Goal: Information Seeking & Learning: Check status

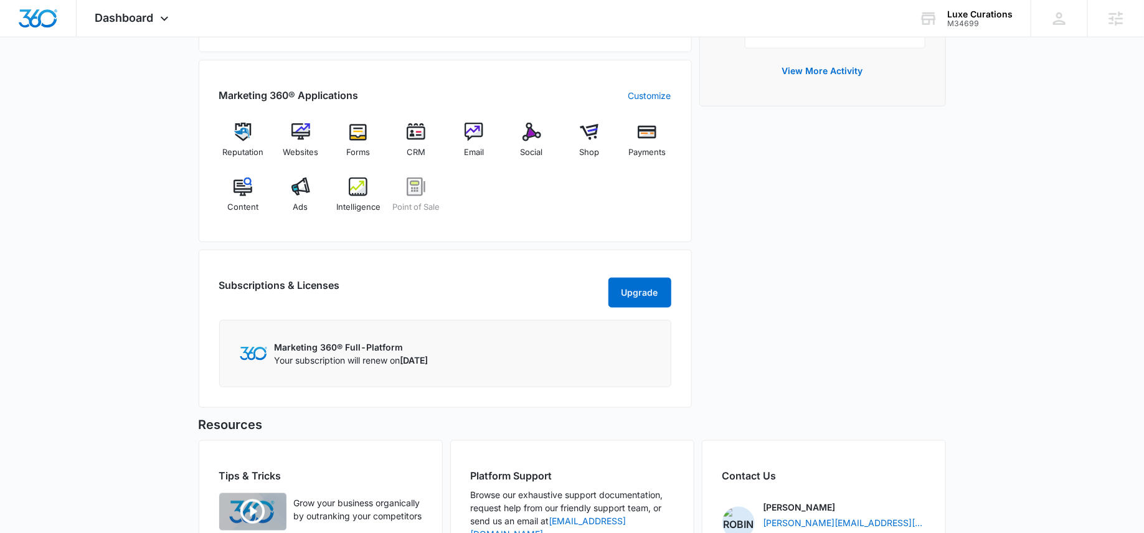
scroll to position [475, 0]
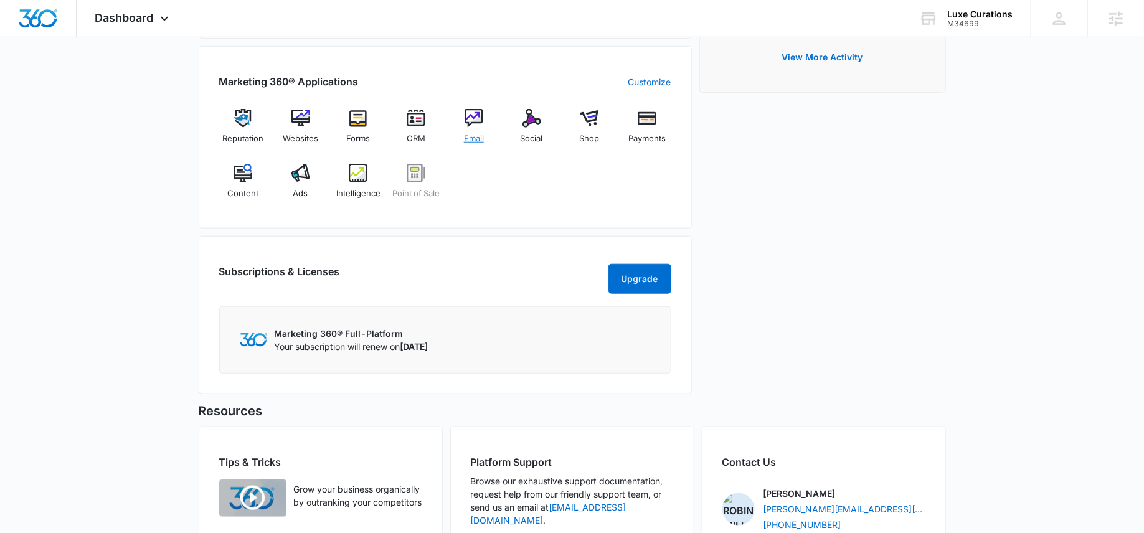
click at [479, 125] on div "Email" at bounding box center [474, 131] width 48 height 45
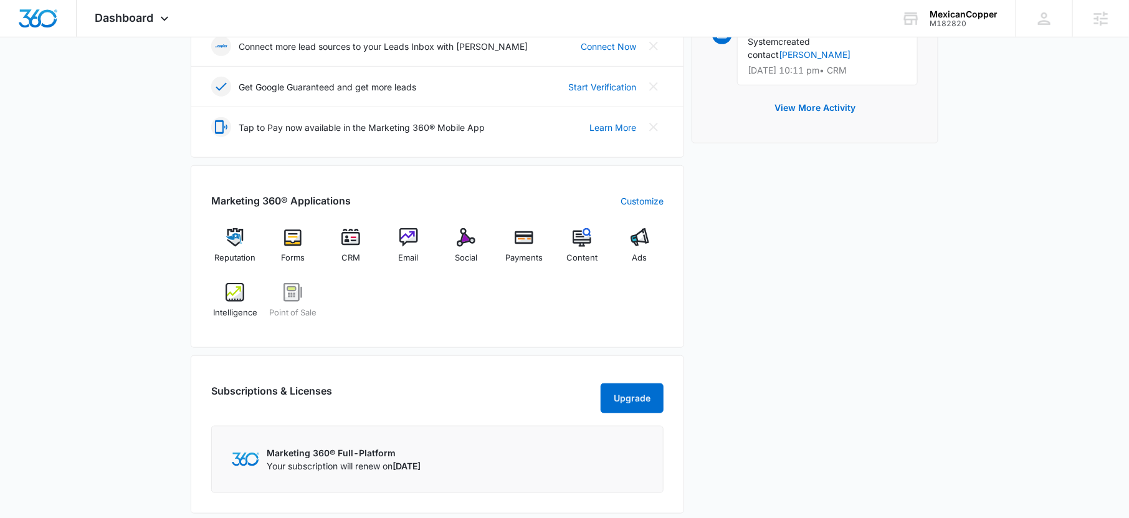
scroll to position [366, 0]
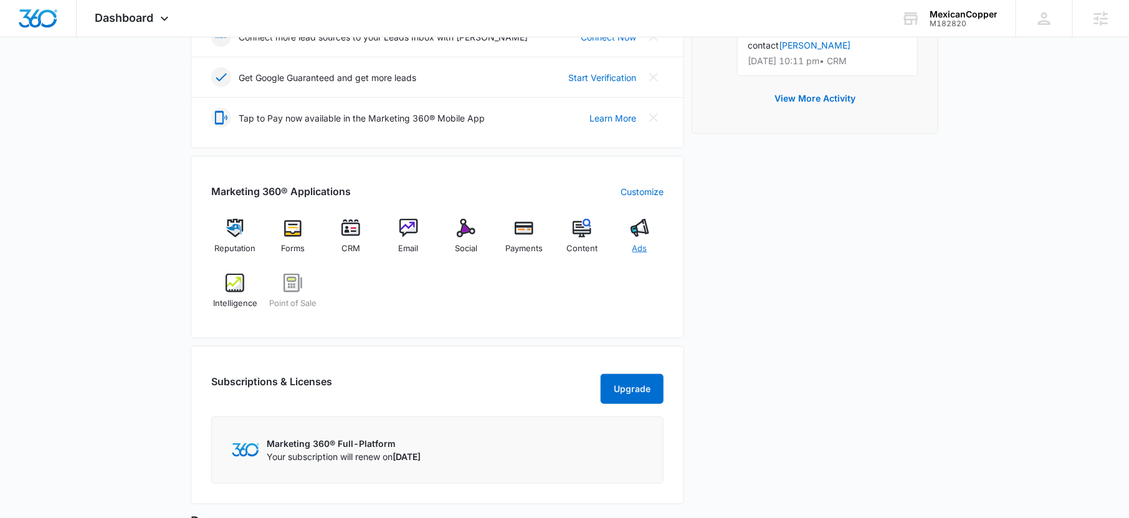
click at [643, 238] on div "Ads" at bounding box center [639, 241] width 48 height 45
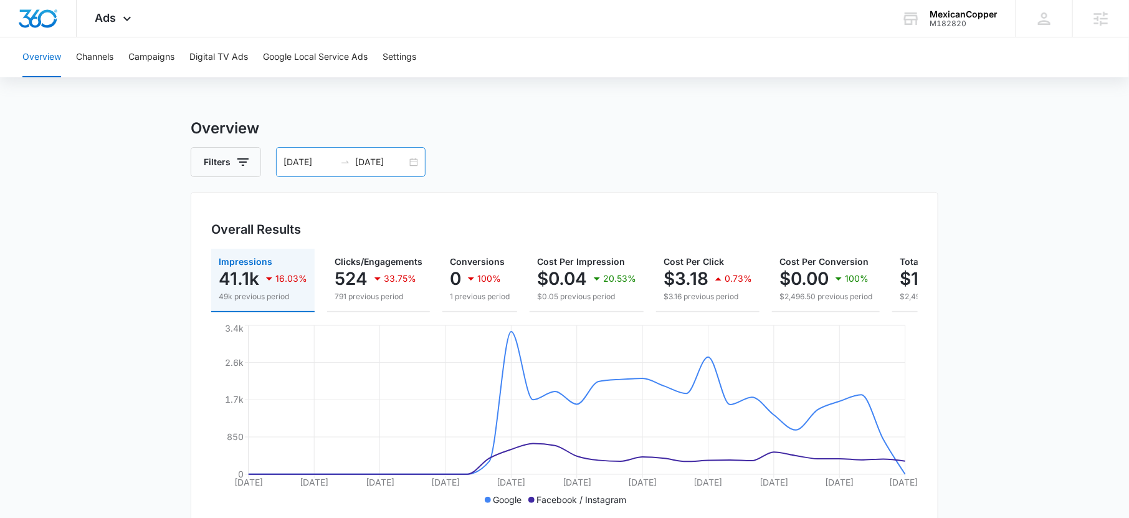
click at [376, 159] on input "[DATE]" at bounding box center [381, 162] width 52 height 14
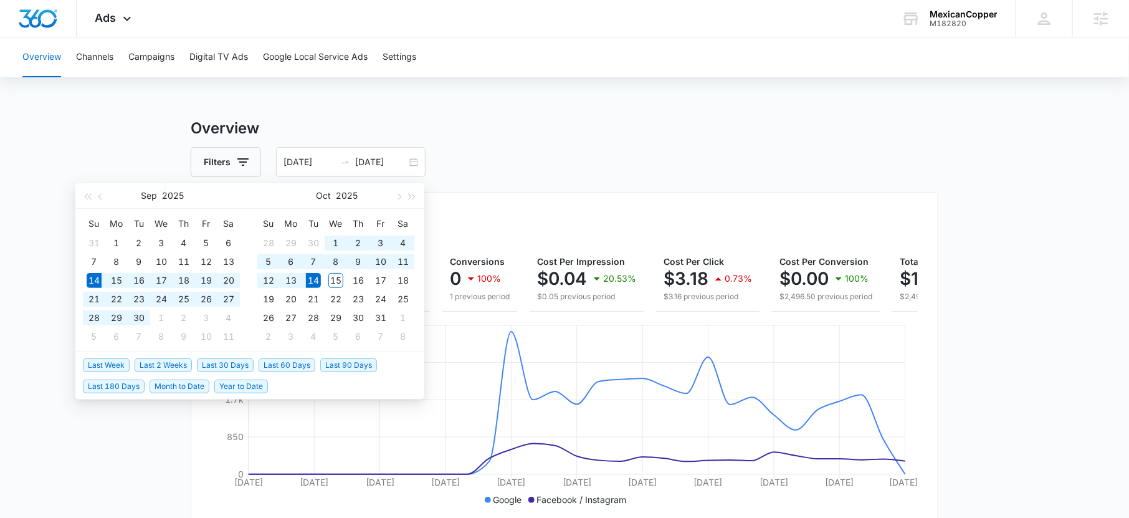
click at [498, 125] on h3 "Overview" at bounding box center [564, 128] width 747 height 22
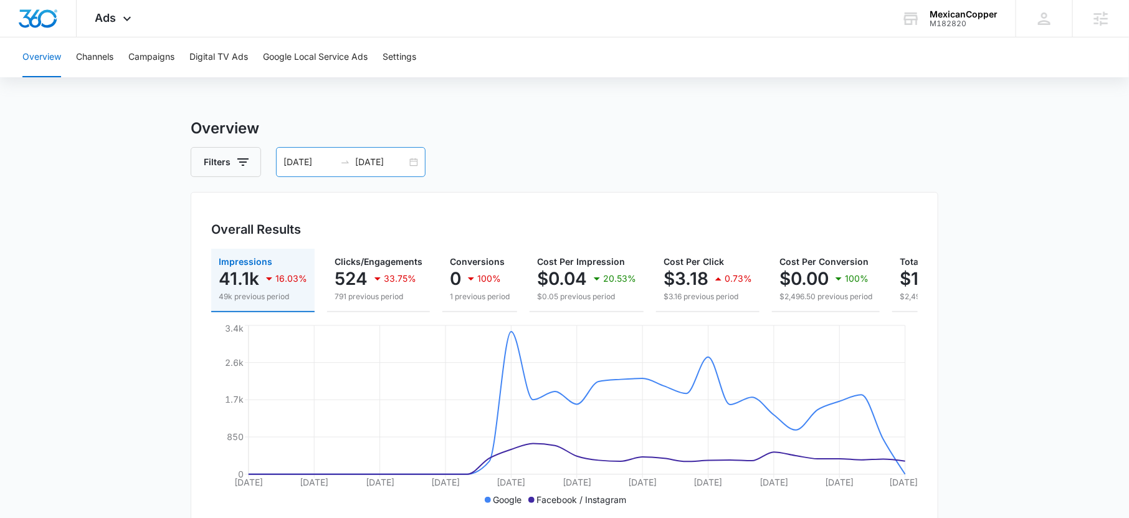
click at [301, 162] on input "09/14/2025" at bounding box center [309, 162] width 52 height 14
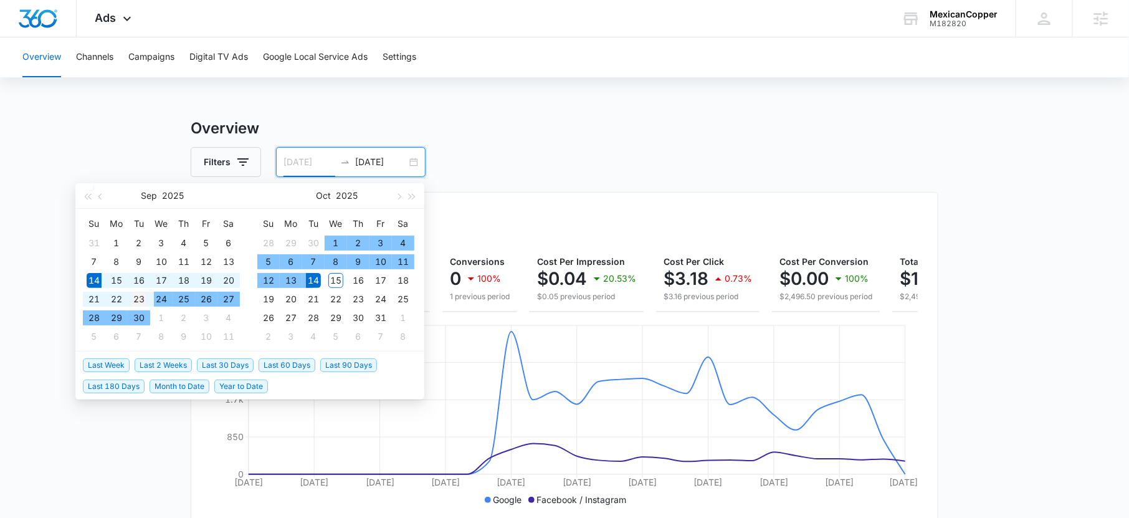
type input "09/23/2025"
click at [140, 298] on div "23" at bounding box center [138, 299] width 15 height 15
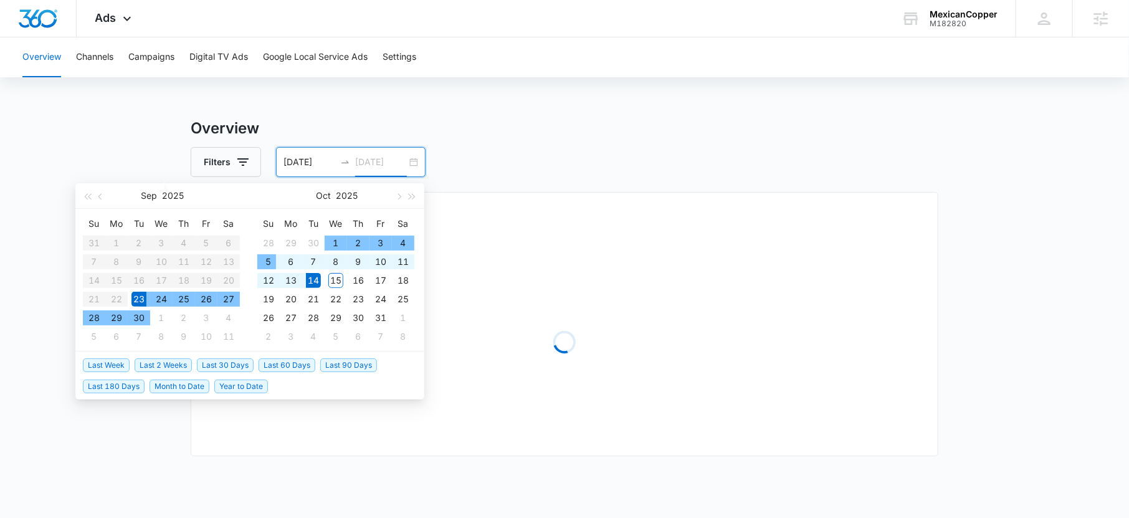
type input "10/14/2025"
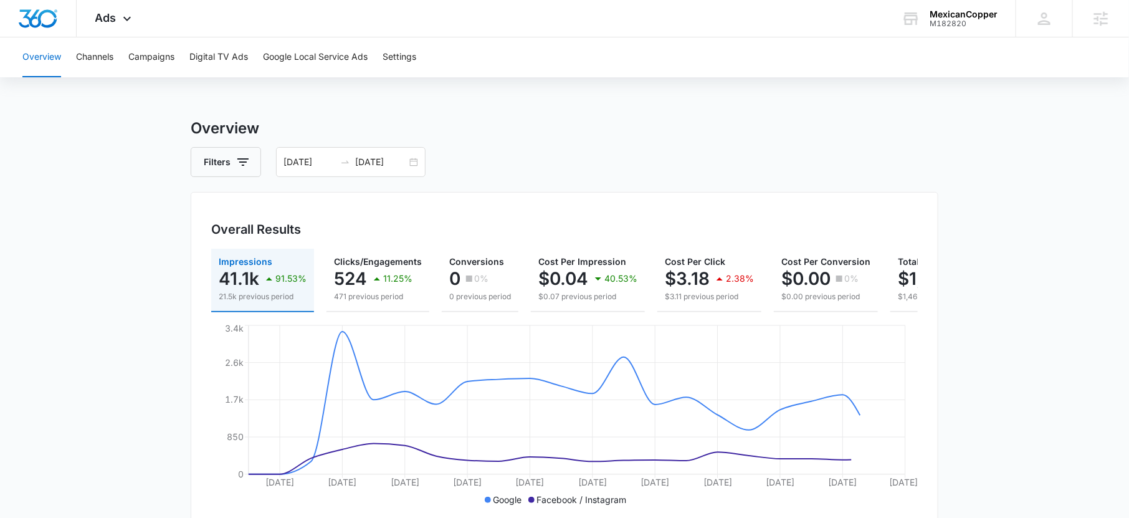
click at [497, 173] on div "Filters 09/23/2025 10/14/2025" at bounding box center [564, 162] width 747 height 30
click at [310, 164] on input "09/23/2025" at bounding box center [309, 162] width 52 height 14
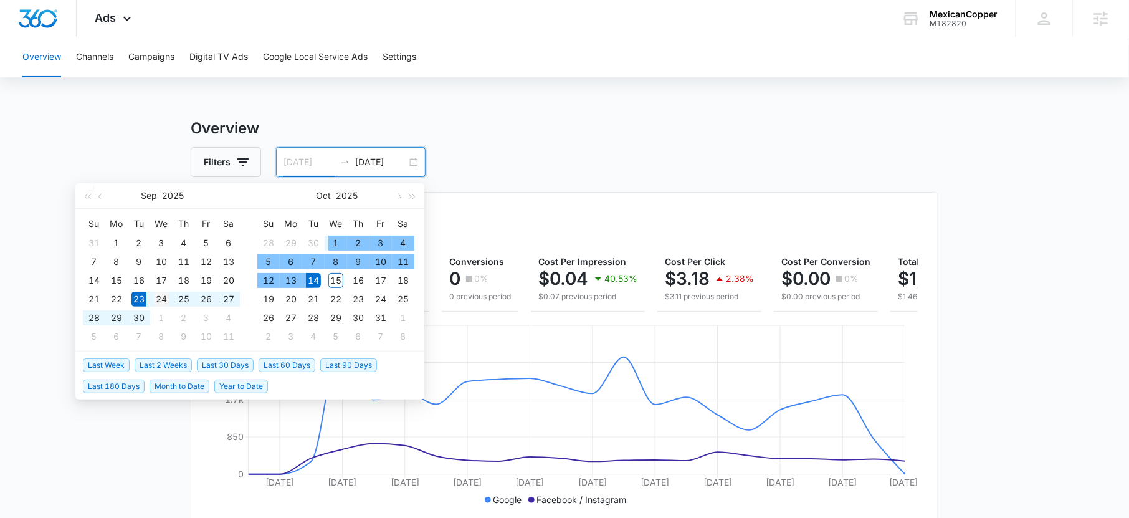
type input "09/24/2025"
click at [158, 304] on div "24" at bounding box center [161, 299] width 15 height 15
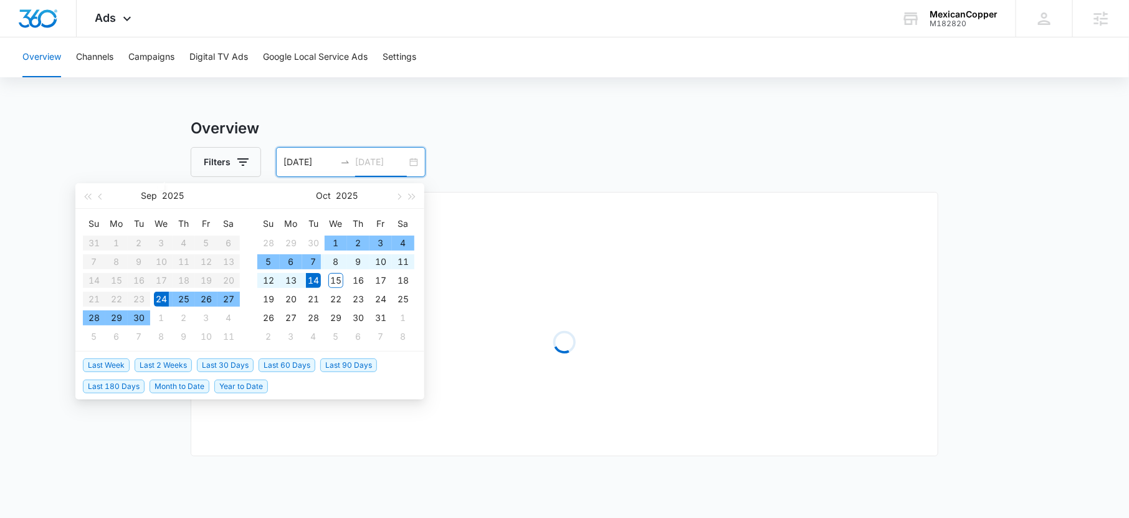
type input "10/14/2025"
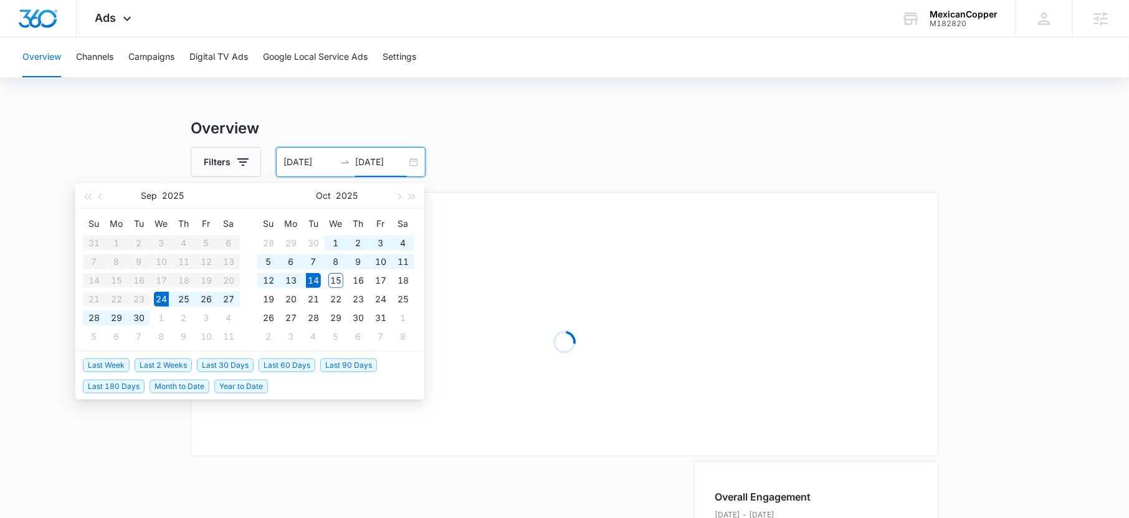
click at [510, 182] on div "Overview Filters 09/24/2025 10/14/2025 Overall Results Loading Loading Loading …" at bounding box center [564, 527] width 747 height 821
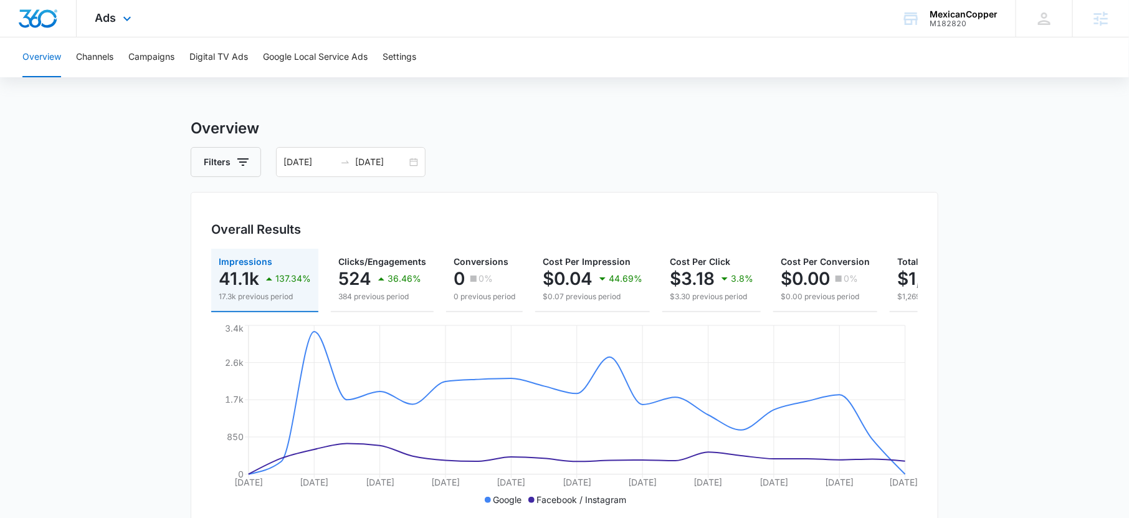
click at [110, 27] on div "Ads Apps Reputation Forms CRM Email Social Payments POS Content Ads Intelligenc…" at bounding box center [115, 18] width 77 height 37
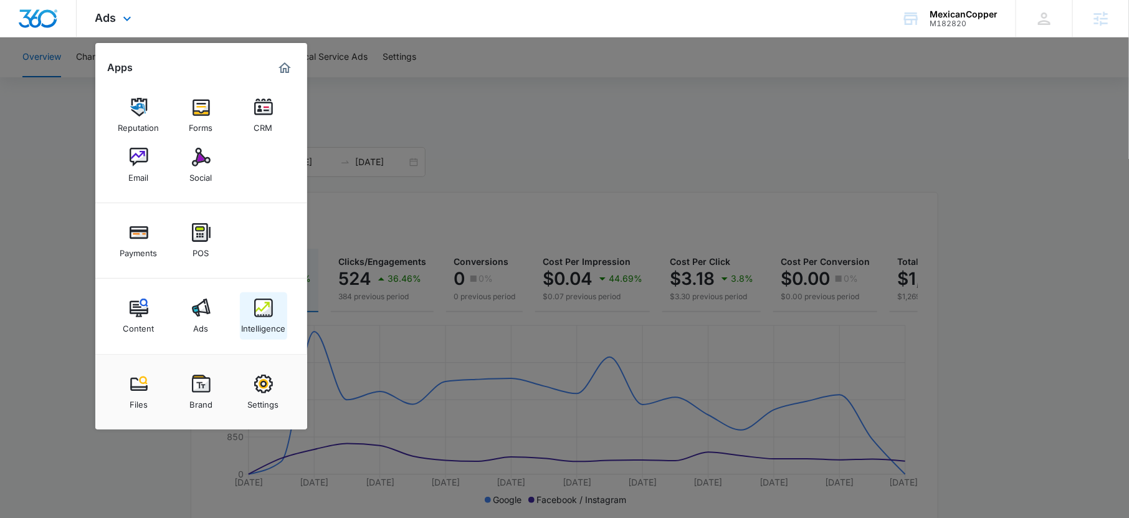
click at [280, 338] on link "Intelligence" at bounding box center [263, 315] width 47 height 47
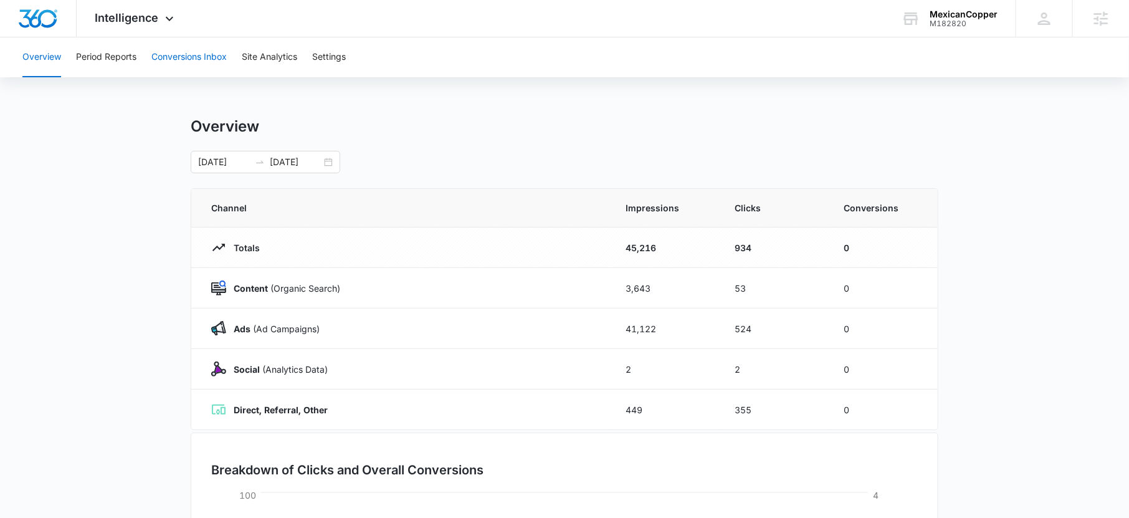
click at [178, 64] on button "Conversions Inbox" at bounding box center [188, 57] width 75 height 40
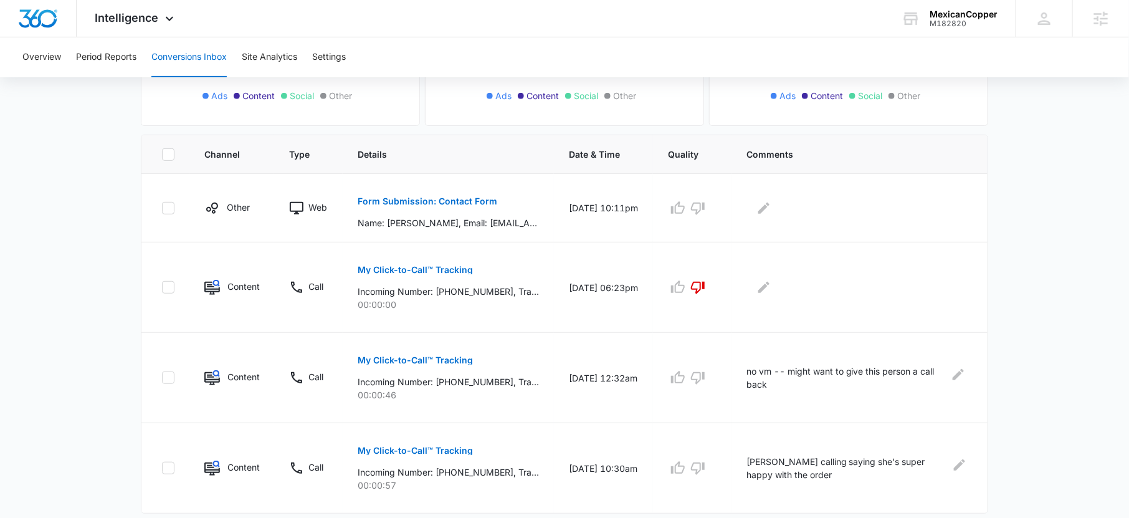
scroll to position [221, 0]
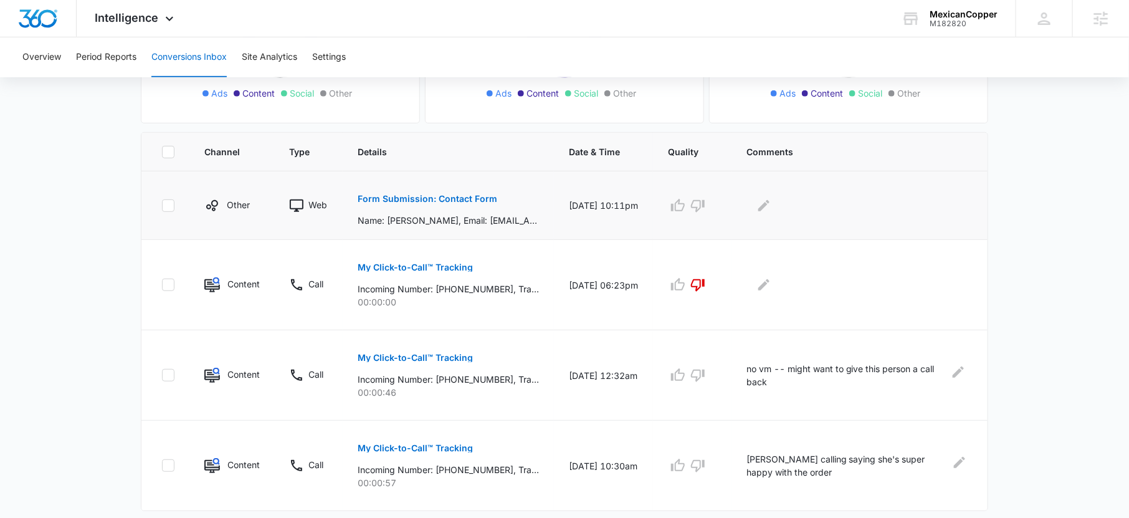
click at [417, 199] on p "Form Submission: Contact Form" at bounding box center [428, 198] width 140 height 9
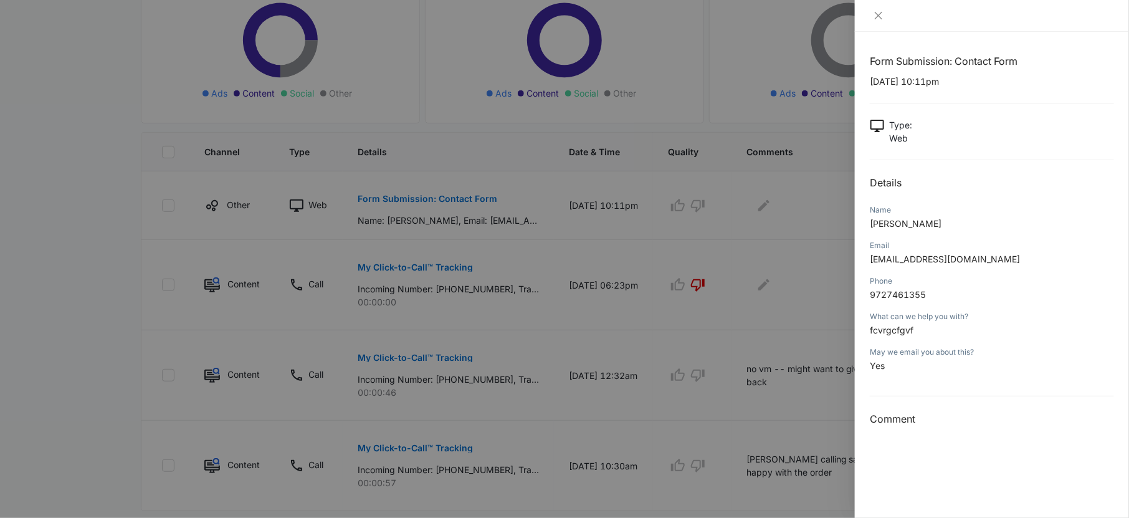
click at [686, 215] on div at bounding box center [564, 259] width 1129 height 518
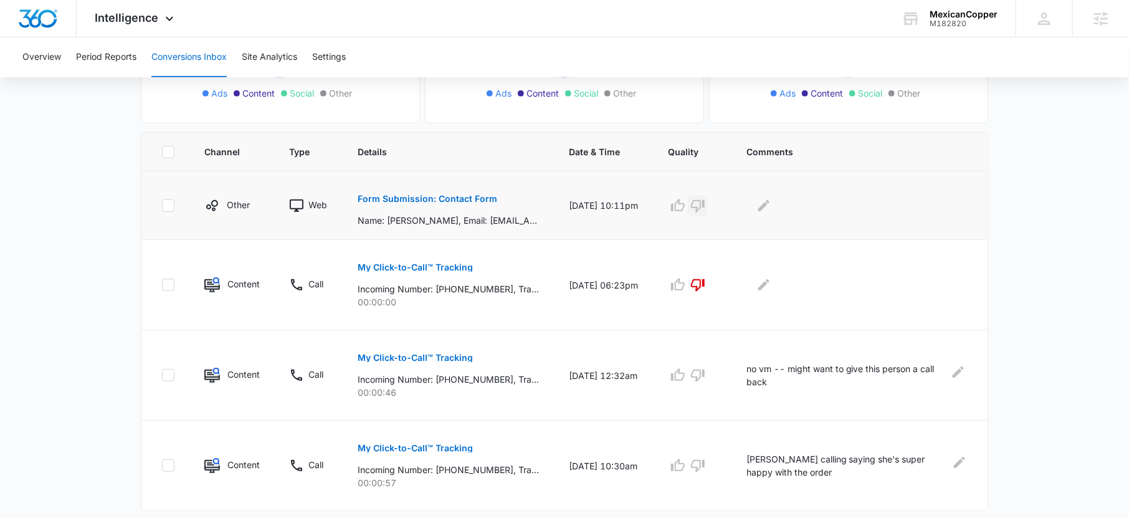
click at [705, 203] on icon "button" at bounding box center [697, 205] width 15 height 15
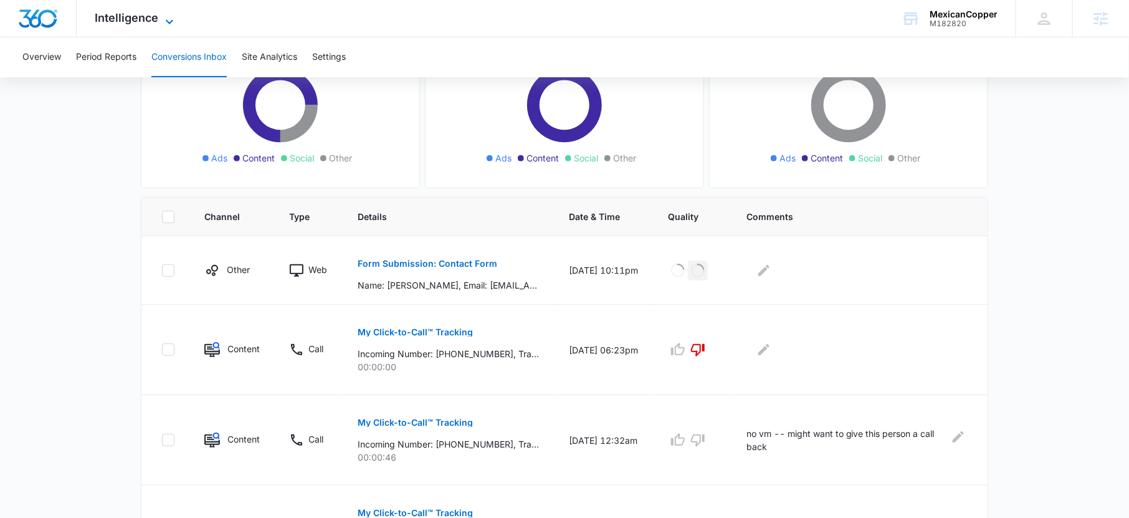
click at [146, 16] on span "Intelligence" at bounding box center [127, 17] width 64 height 13
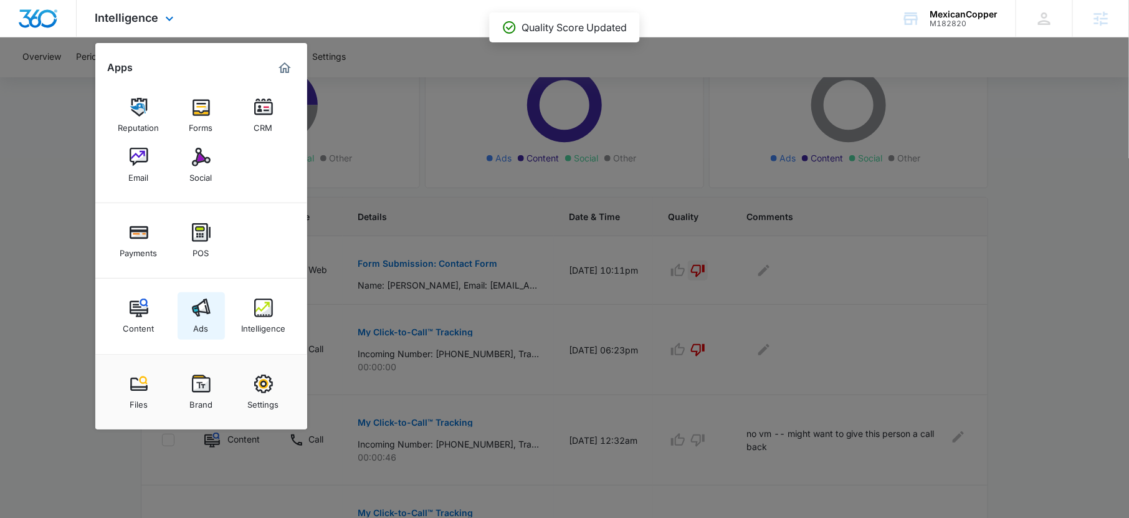
click at [205, 329] on div "Ads" at bounding box center [201, 325] width 15 height 16
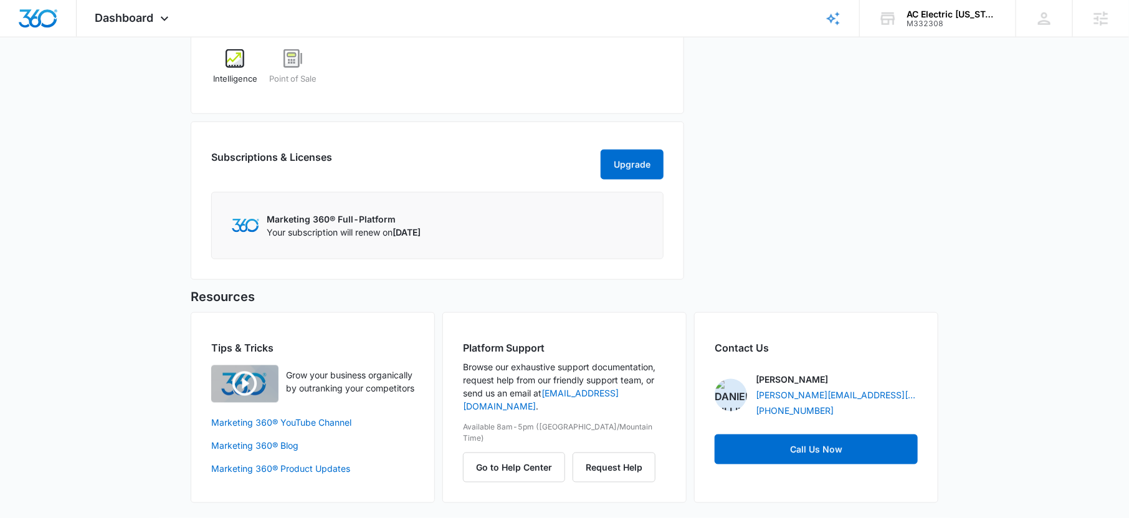
scroll to position [514, 0]
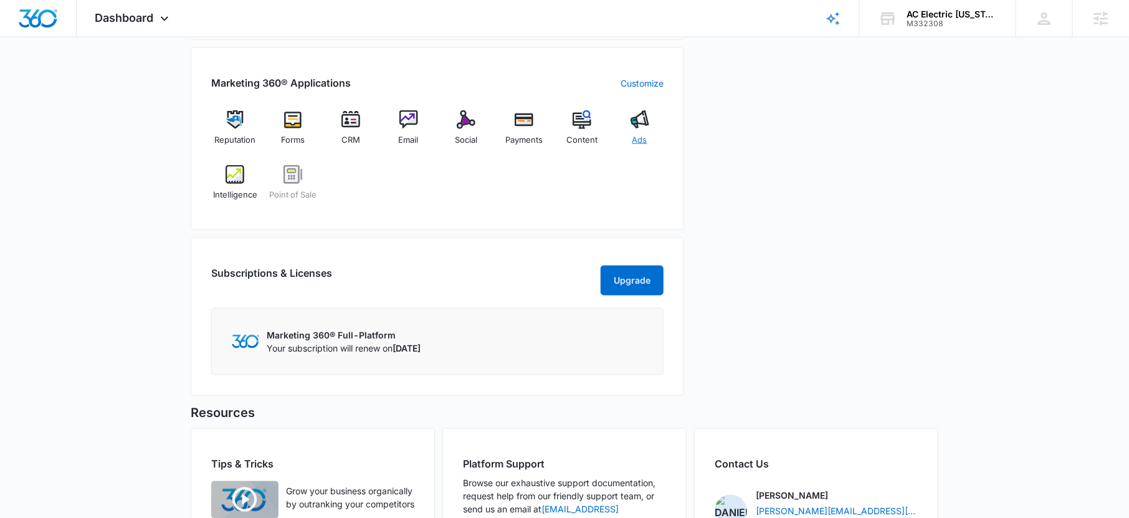
click at [637, 127] on div "Ads" at bounding box center [639, 132] width 48 height 45
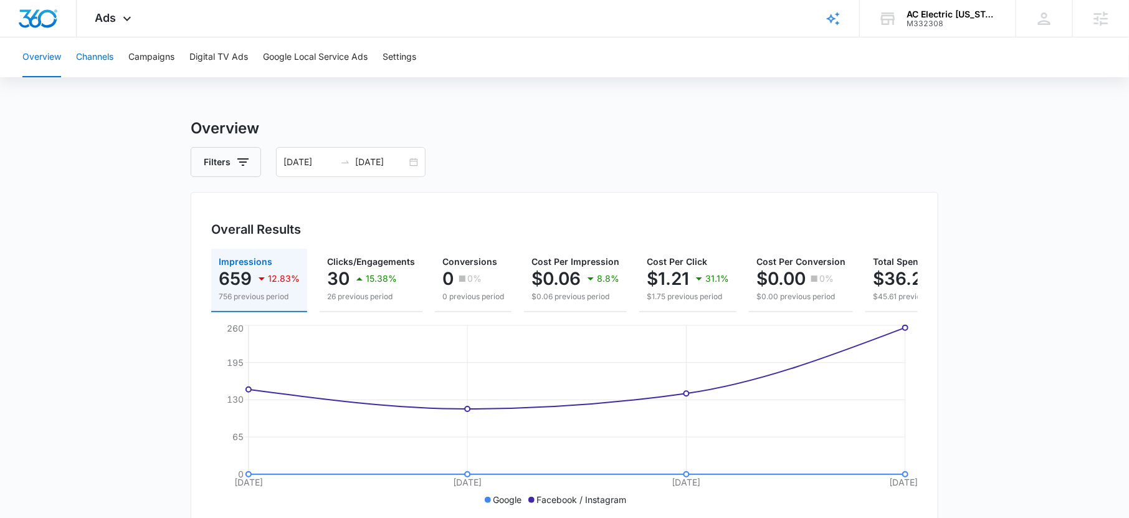
click at [108, 60] on button "Channels" at bounding box center [94, 57] width 37 height 40
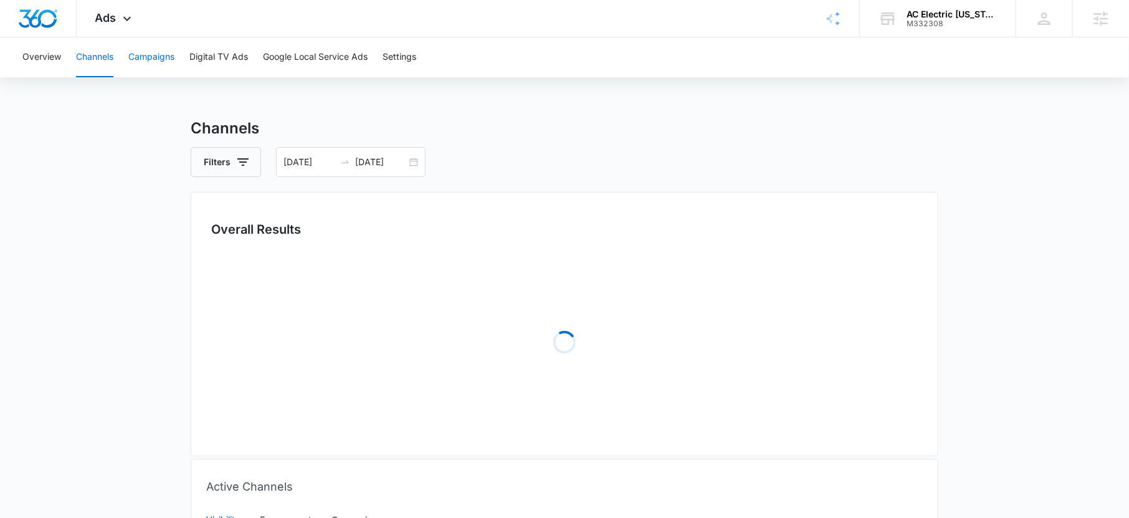
click at [161, 65] on button "Campaigns" at bounding box center [151, 57] width 46 height 40
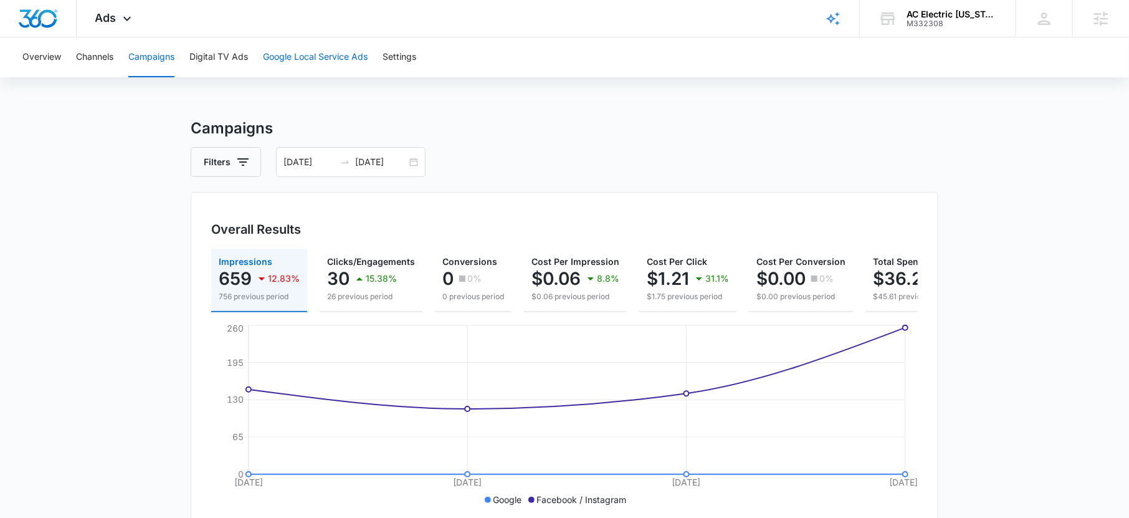
click at [312, 60] on button "Google Local Service Ads" at bounding box center [315, 57] width 105 height 40
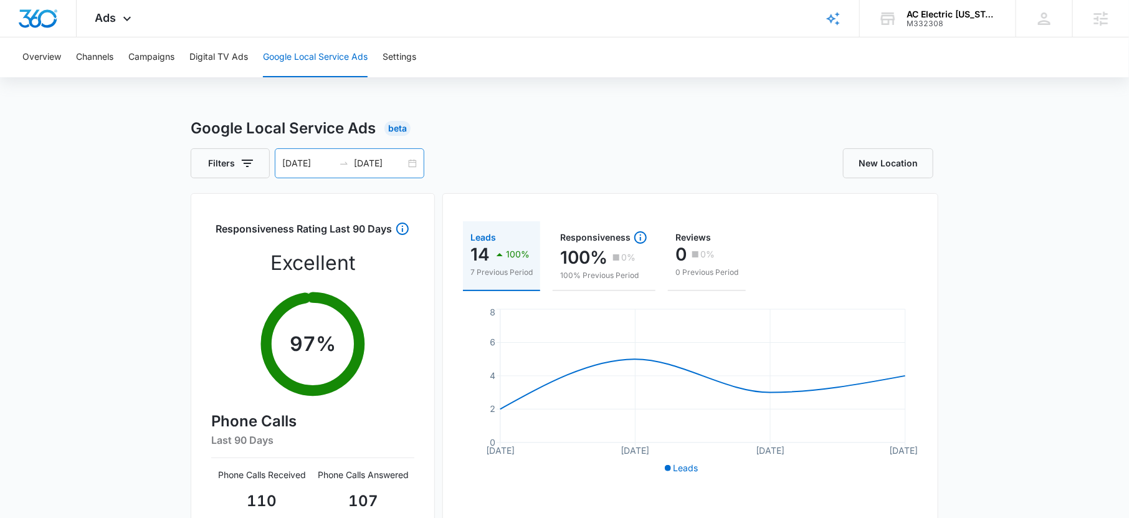
click at [311, 163] on input "10/09/2025" at bounding box center [308, 163] width 52 height 14
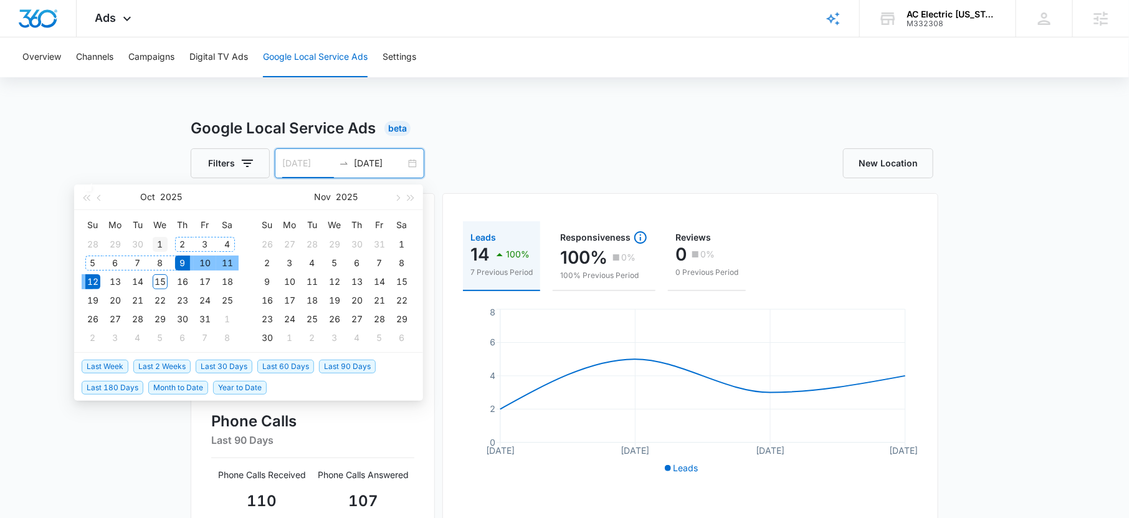
type input "10/01/2025"
click at [158, 246] on div "1" at bounding box center [160, 244] width 15 height 15
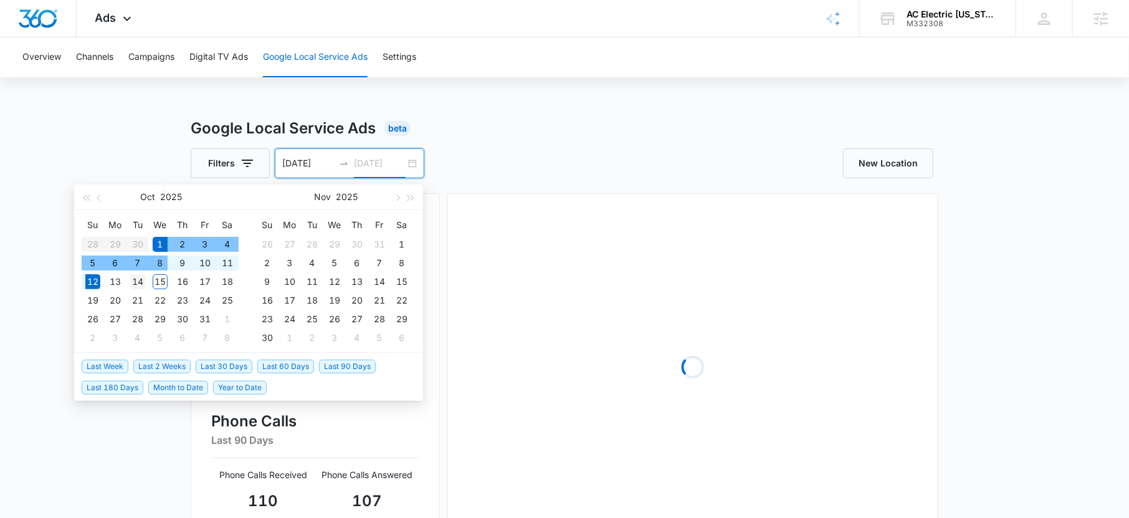
type input "10/14/2025"
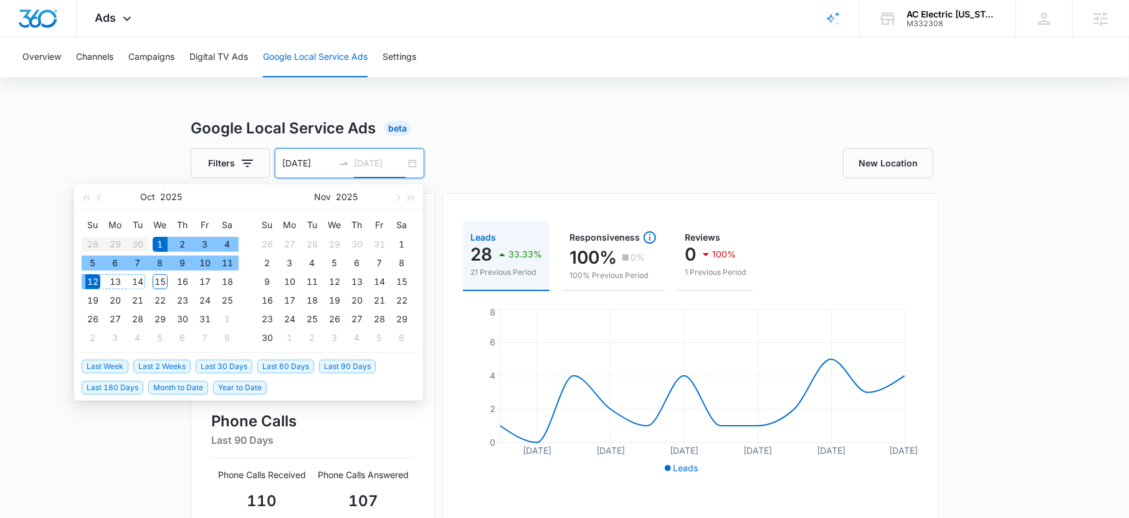
click at [138, 282] on div "14" at bounding box center [137, 281] width 15 height 15
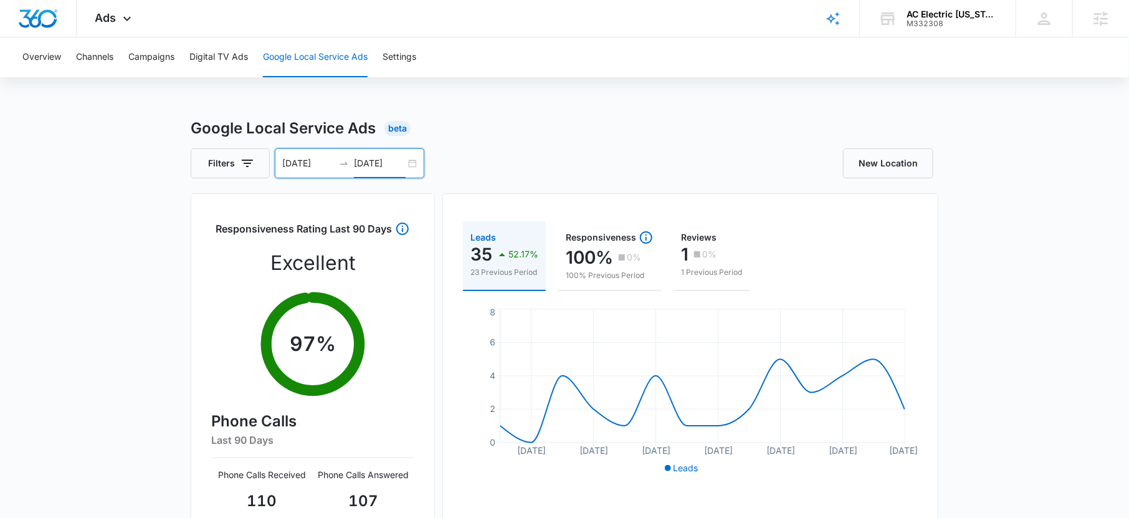
click at [529, 161] on div "Filters 10/01/2025 10/14/2025 Oct 2025 Su Mo Tu We Th Fr Sa 28 29 30 1 2 3 4 5 …" at bounding box center [378, 163] width 374 height 30
click at [116, 21] on div "Ads Apps Reputation Forms CRM Email Social Payments POS Content Ads Intelligenc…" at bounding box center [115, 18] width 77 height 37
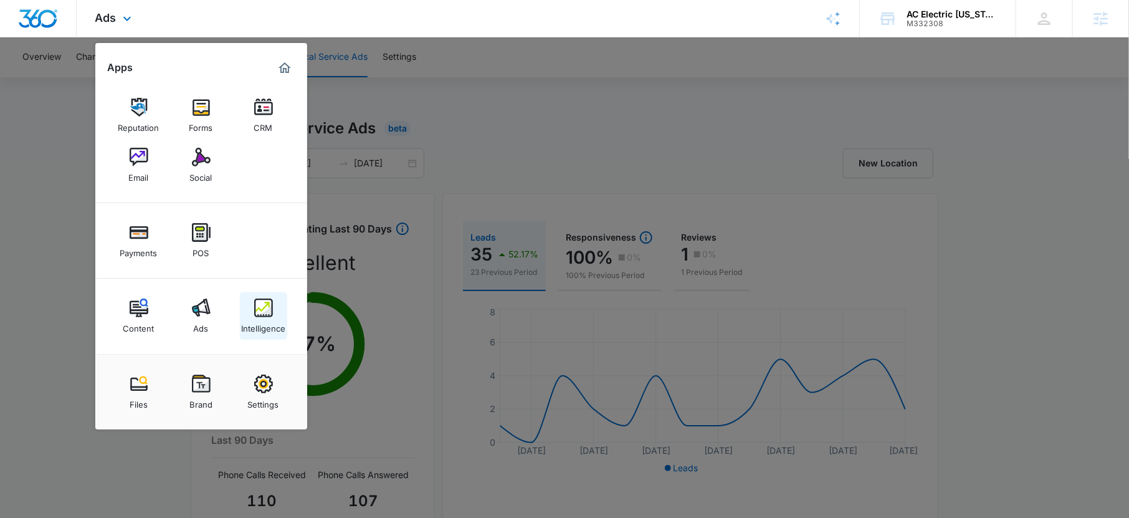
click at [255, 313] on img at bounding box center [263, 307] width 19 height 19
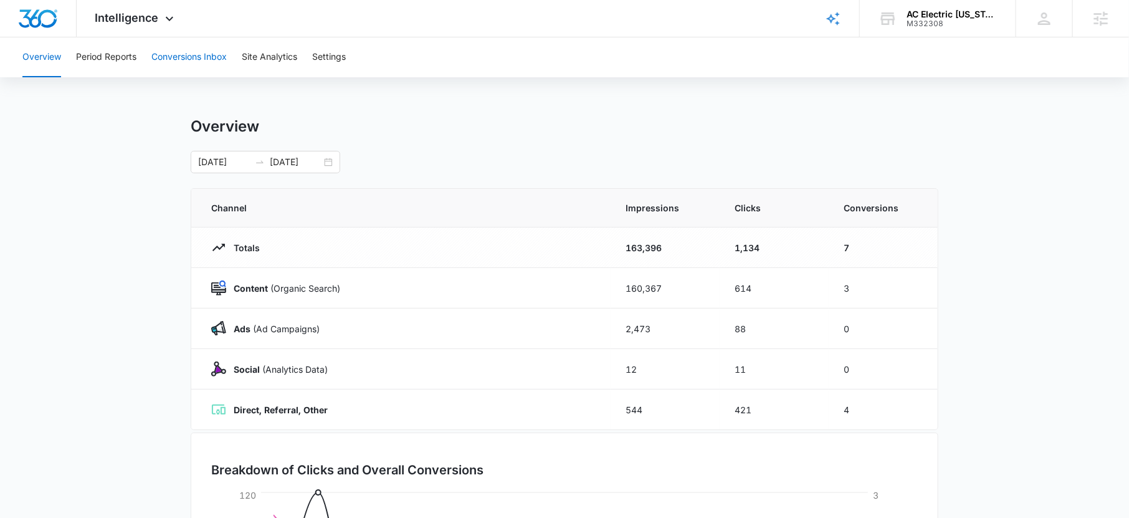
click at [163, 48] on button "Conversions Inbox" at bounding box center [188, 57] width 75 height 40
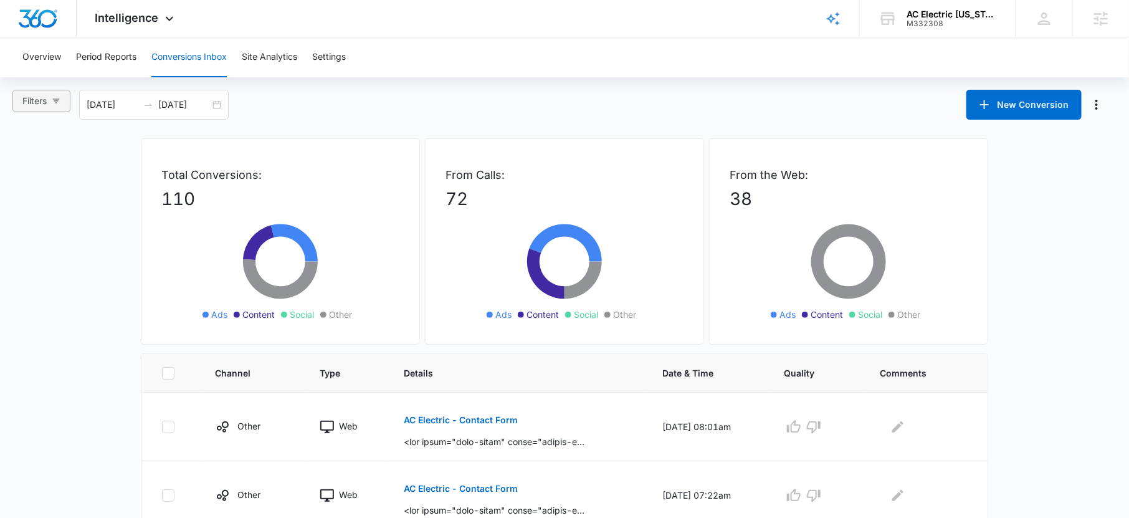
click at [41, 105] on span "Filters" at bounding box center [34, 101] width 24 height 14
click at [203, 105] on input "10/15/2025" at bounding box center [184, 105] width 52 height 14
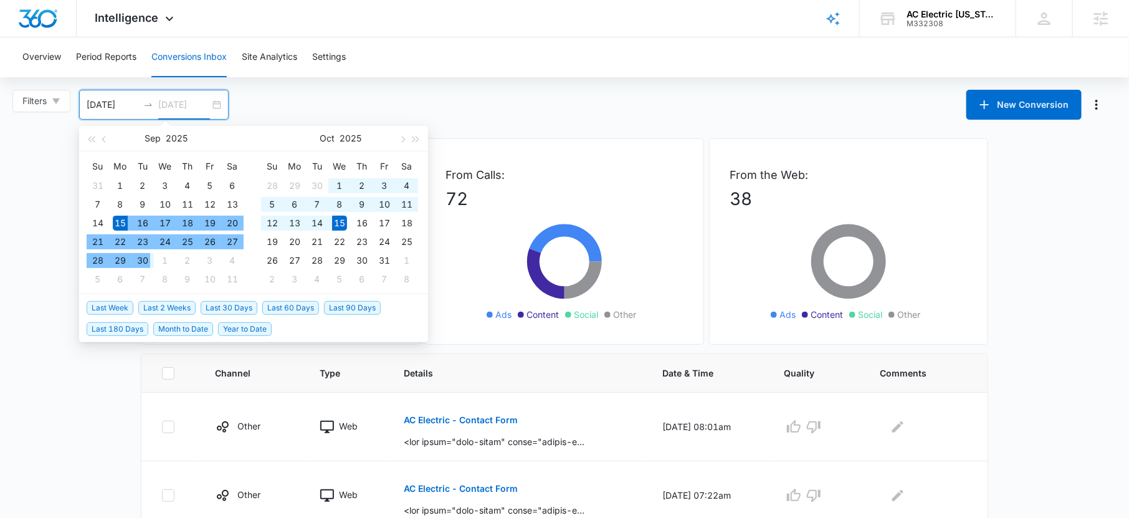
type input "10/15/2025"
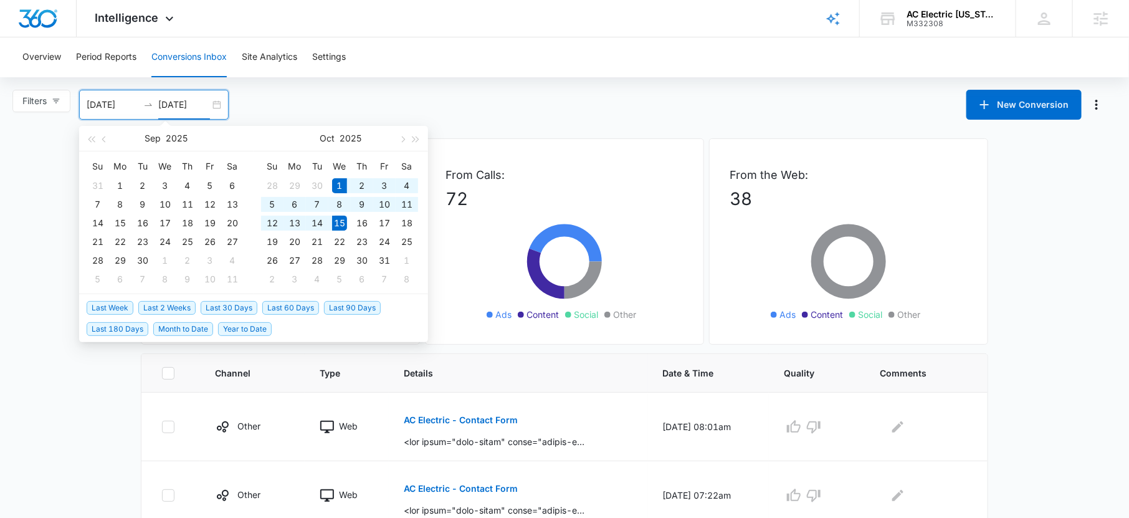
click at [184, 331] on span "Month to Date" at bounding box center [183, 329] width 60 height 14
type input "10/01/2025"
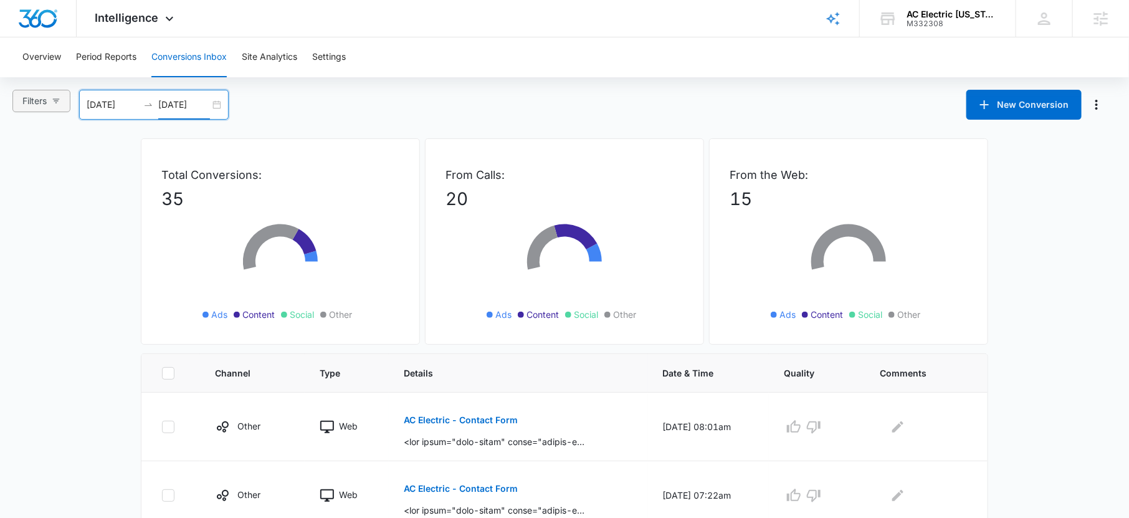
click at [51, 96] on button "Filters" at bounding box center [41, 101] width 58 height 22
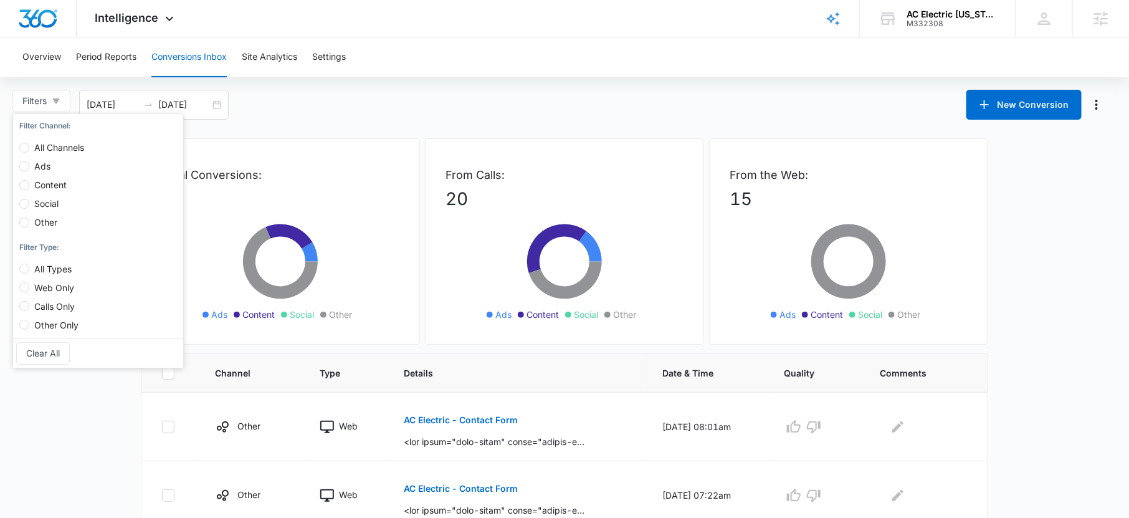
click at [49, 185] on span "Content" at bounding box center [50, 184] width 42 height 11
click at [29, 185] on input "Content" at bounding box center [24, 185] width 10 height 10
radio input "true"
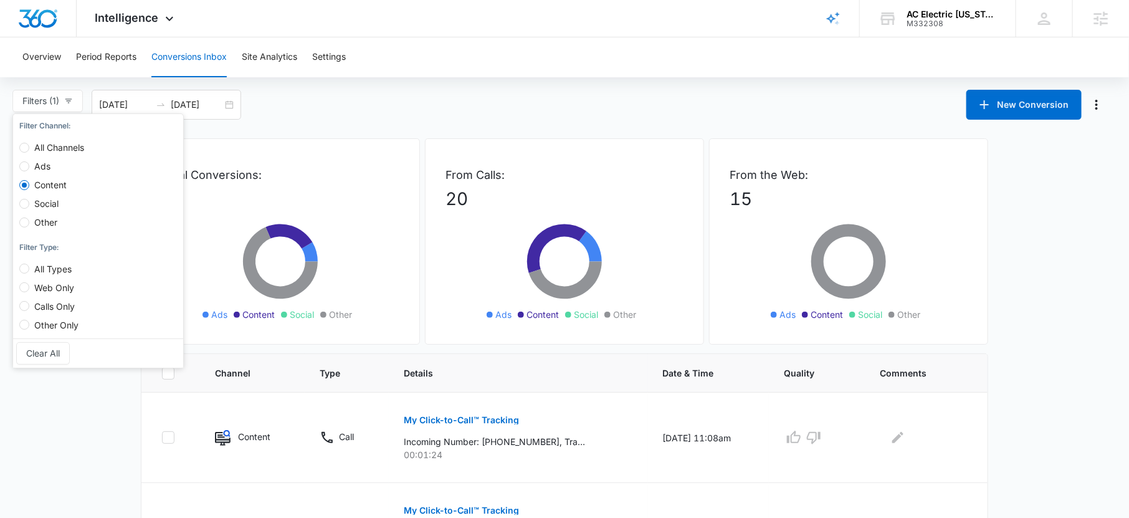
click at [49, 219] on span "Other" at bounding box center [45, 222] width 33 height 11
click at [29, 219] on input "Other" at bounding box center [24, 222] width 10 height 10
radio input "true"
radio input "false"
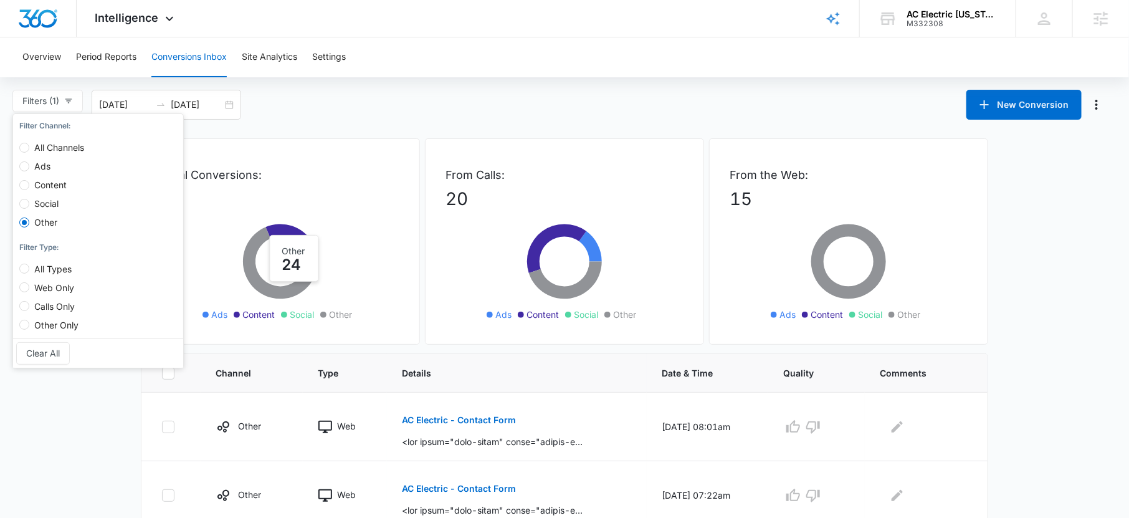
click at [53, 202] on span "Social" at bounding box center [46, 203] width 34 height 11
click at [29, 202] on input "Social" at bounding box center [24, 204] width 10 height 10
radio input "true"
radio input "false"
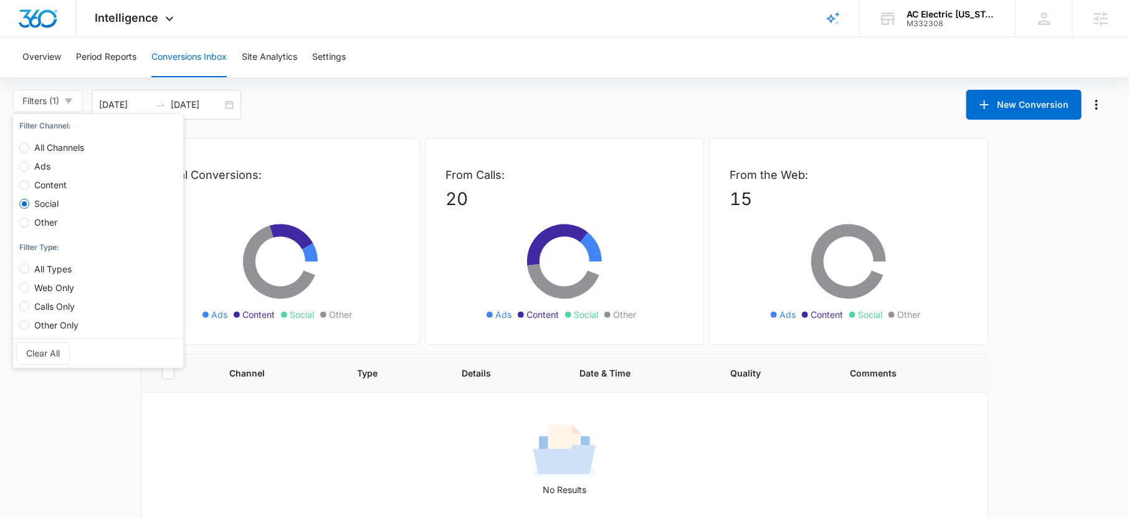
click at [56, 145] on span "All Channels" at bounding box center [59, 147] width 60 height 11
click at [29, 145] on input "All Channels" at bounding box center [24, 148] width 10 height 10
radio input "true"
radio input "false"
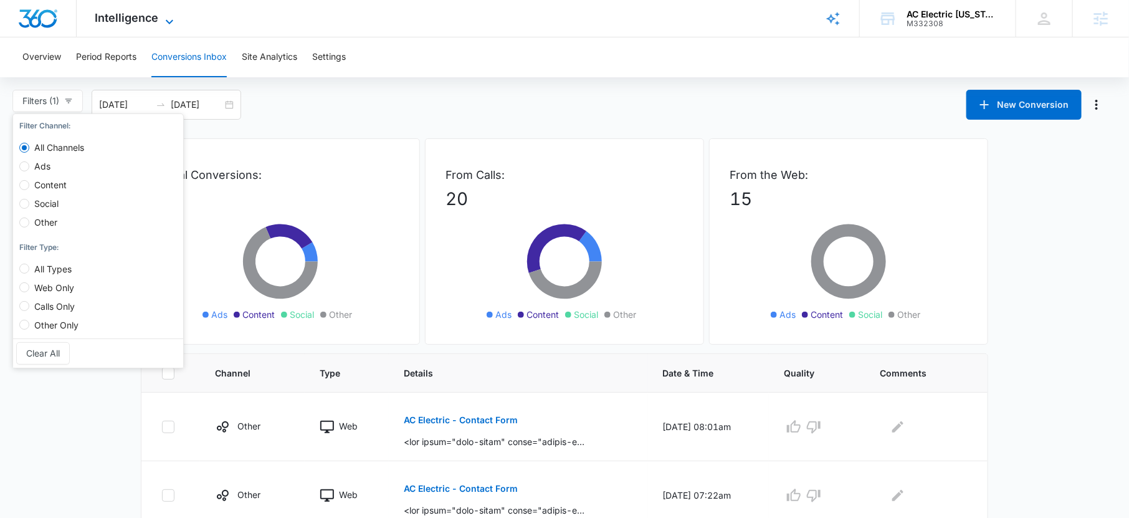
click at [147, 18] on span "Intelligence" at bounding box center [127, 17] width 64 height 13
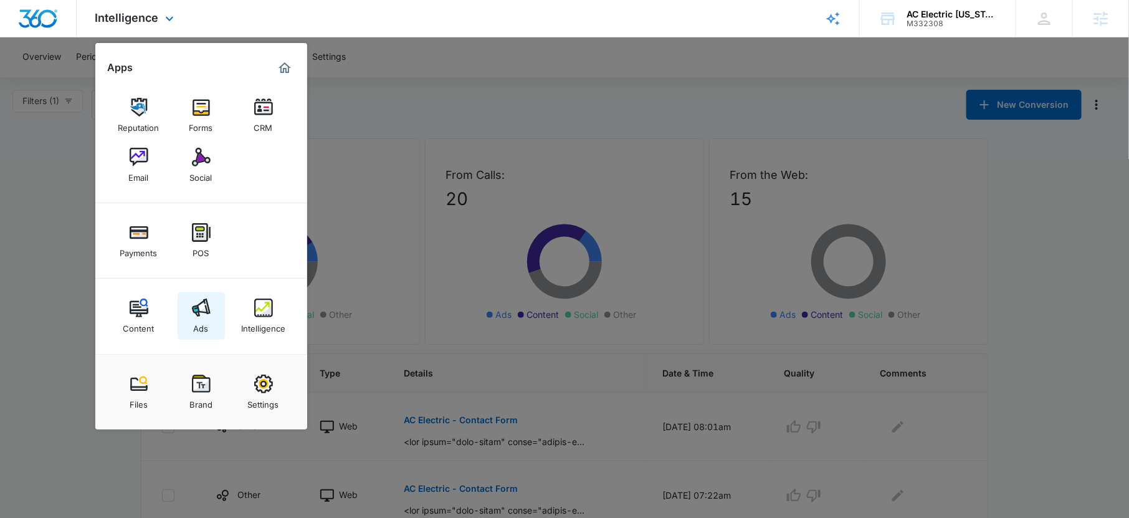
click at [196, 299] on img at bounding box center [201, 307] width 19 height 19
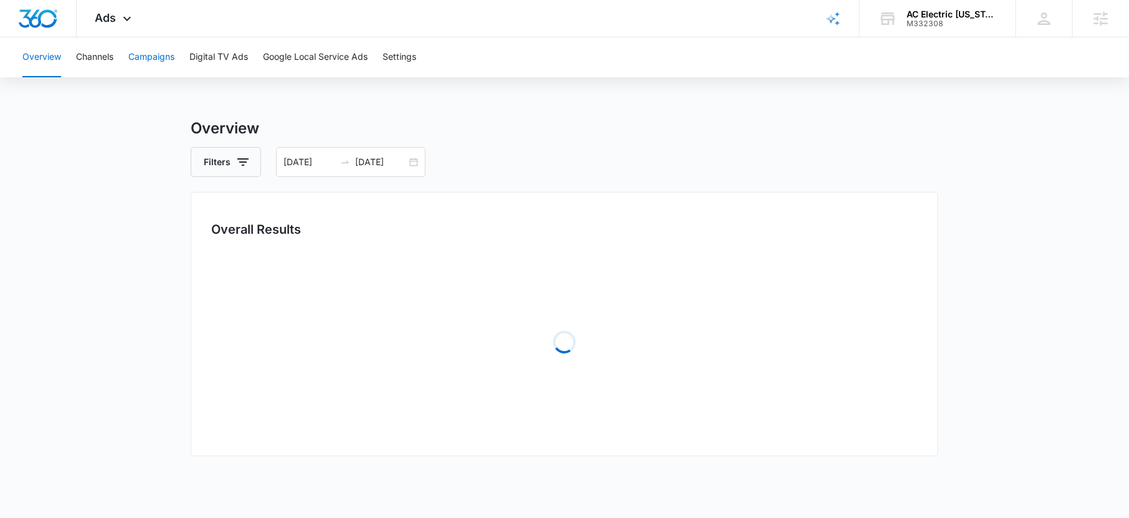
click at [163, 69] on button "Campaigns" at bounding box center [151, 57] width 46 height 40
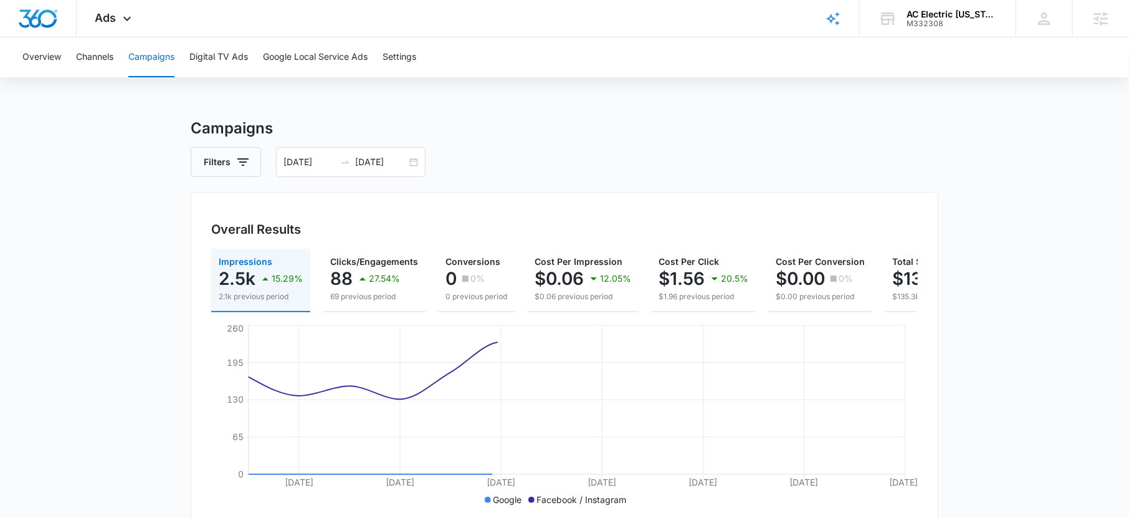
drag, startPoint x: 120, startPoint y: 18, endPoint x: 130, endPoint y: 39, distance: 23.4
click at [120, 17] on icon at bounding box center [127, 18] width 15 height 15
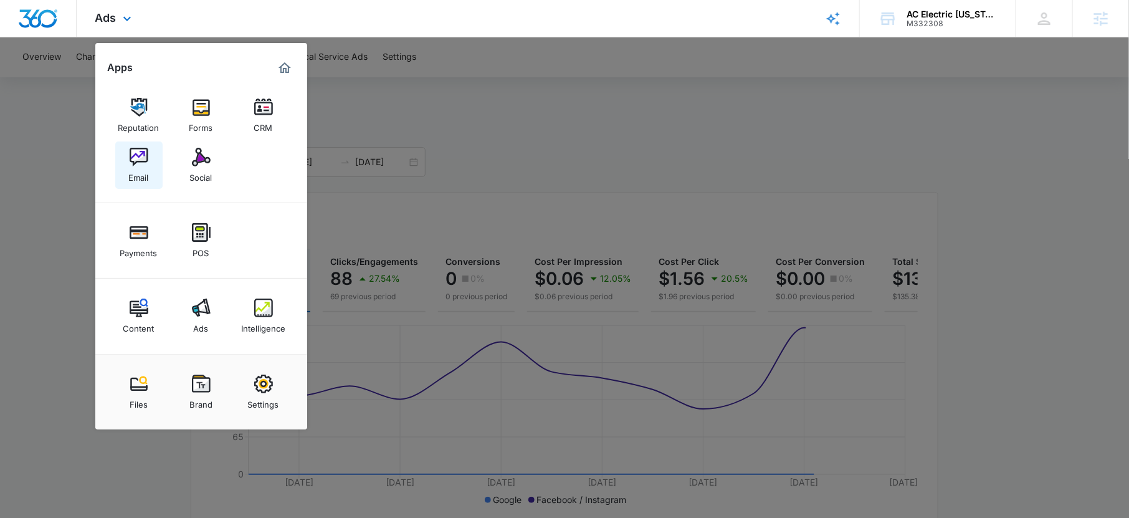
click at [135, 174] on div "Email" at bounding box center [139, 174] width 20 height 16
